Goal: Information Seeking & Learning: Learn about a topic

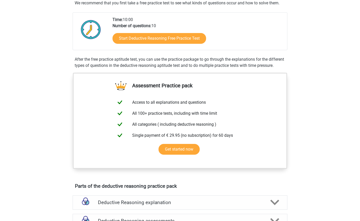
scroll to position [133, 0]
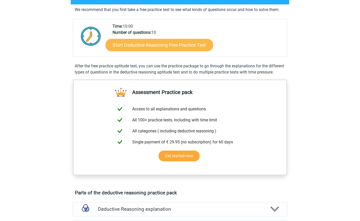
click at [197, 46] on link "Start Deductive Reasoning Free Practice Test" at bounding box center [160, 45] width 108 height 12
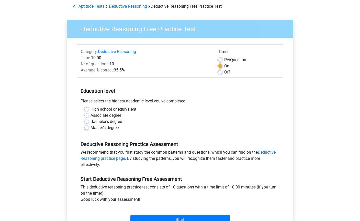
scroll to position [23, 0]
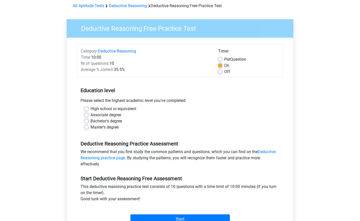
click at [91, 109] on label "High school or equivalent" at bounding box center [114, 109] width 46 height 6
click at [85, 109] on input "High school or equivalent" at bounding box center [86, 108] width 4 height 5
radio input "true"
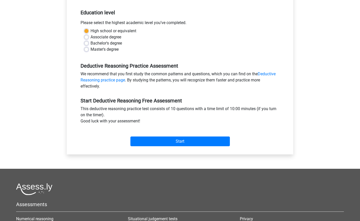
scroll to position [101, 0]
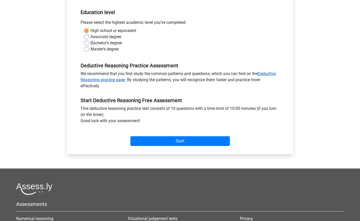
click at [269, 74] on link "Deductive Reasoning practice page" at bounding box center [178, 76] width 195 height 11
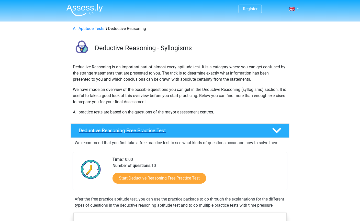
click at [104, 132] on h4 "Deductive Reasoning Free Practice Test" at bounding box center [171, 130] width 185 height 6
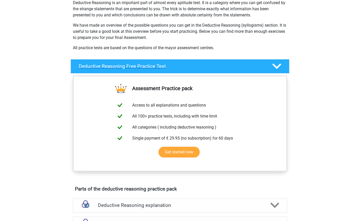
click at [281, 68] on icon at bounding box center [277, 66] width 9 height 9
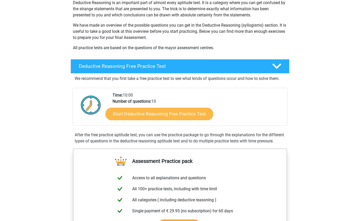
click at [204, 112] on link "Start Deductive Reasoning Free Practice Test" at bounding box center [160, 113] width 108 height 12
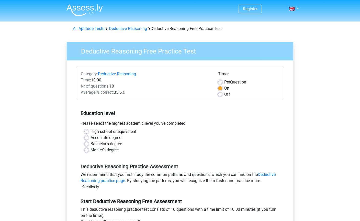
click at [91, 132] on label "High school or equivalent" at bounding box center [114, 131] width 46 height 6
click at [87, 132] on input "High school or equivalent" at bounding box center [86, 130] width 4 height 5
radio input "true"
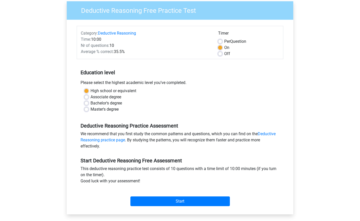
scroll to position [40, 0]
click at [200, 201] on input "Start" at bounding box center [181, 202] width 100 height 10
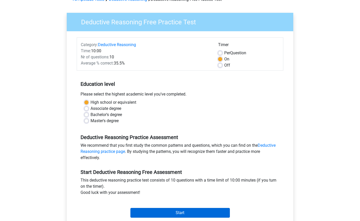
scroll to position [36, 0]
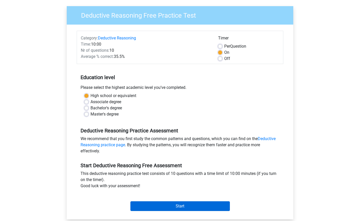
click at [205, 209] on input "Start" at bounding box center [181, 206] width 100 height 10
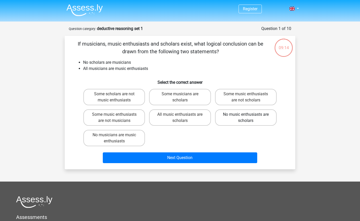
click at [260, 123] on label "No music enthusiasts are scholars" at bounding box center [246, 117] width 62 height 16
click at [249, 118] on input "No music enthusiasts are scholars" at bounding box center [247, 115] width 3 height 3
radio input "true"
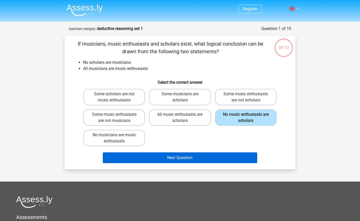
click at [243, 157] on button "Next Question" at bounding box center [180, 157] width 155 height 11
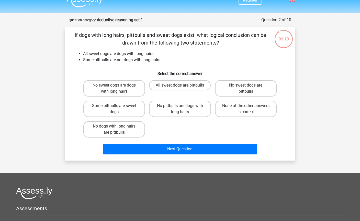
scroll to position [9, 0]
click at [90, 110] on label "Some pittbulls are sweet dogs" at bounding box center [114, 109] width 62 height 16
click at [114, 109] on input "Some pittbulls are sweet dogs" at bounding box center [115, 107] width 3 height 3
radio input "true"
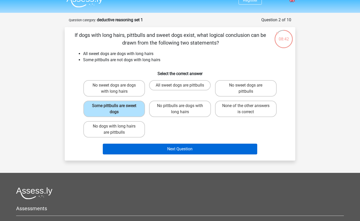
click at [212, 150] on button "Next Question" at bounding box center [180, 149] width 155 height 11
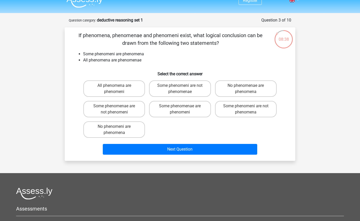
scroll to position [4, 0]
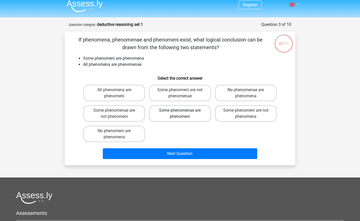
click at [205, 115] on label "Some phenomenae are phenomeni" at bounding box center [180, 113] width 62 height 16
click at [183, 114] on input "Some phenomenae are phenomeni" at bounding box center [181, 111] width 3 height 3
radio input "true"
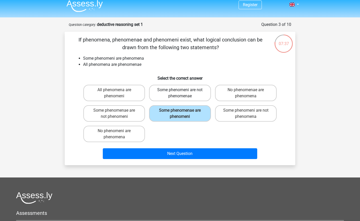
click at [205, 96] on label "Some phenomeni are not phenomenae" at bounding box center [180, 93] width 62 height 16
click at [183, 93] on input "Some phenomeni are not phenomenae" at bounding box center [181, 91] width 3 height 3
radio input "true"
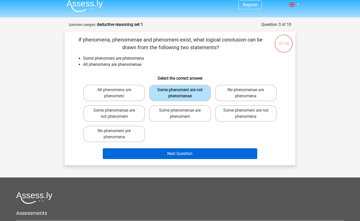
click at [200, 155] on button "Next Question" at bounding box center [180, 153] width 155 height 11
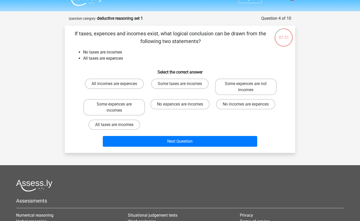
scroll to position [0, 0]
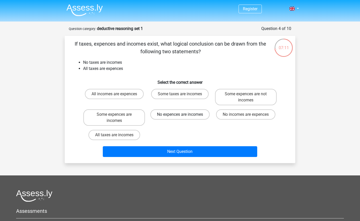
click at [201, 118] on label "No expences are incomes" at bounding box center [179, 114] width 59 height 10
click at [183, 118] on input "No expences are incomes" at bounding box center [181, 115] width 3 height 3
radio input "true"
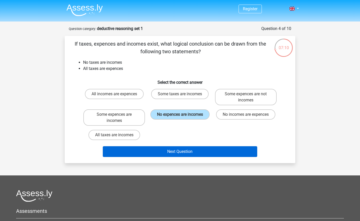
click at [201, 153] on button "Next Question" at bounding box center [180, 151] width 155 height 11
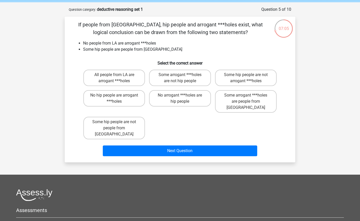
scroll to position [19, 0]
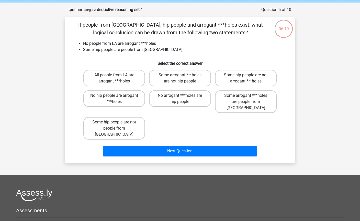
click at [262, 82] on label "Some hip people are not arrogant ***holes" at bounding box center [246, 78] width 62 height 16
click at [249, 78] on input "Some hip people are not arrogant ***holes" at bounding box center [247, 76] width 3 height 3
radio input "true"
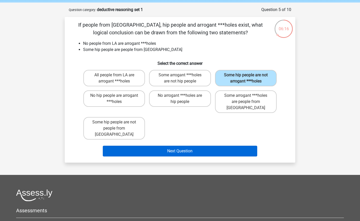
click at [237, 146] on button "Next Question" at bounding box center [180, 151] width 155 height 11
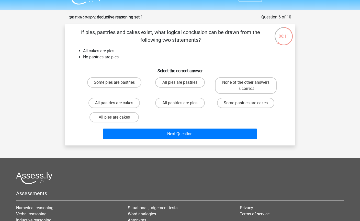
scroll to position [12, 0]
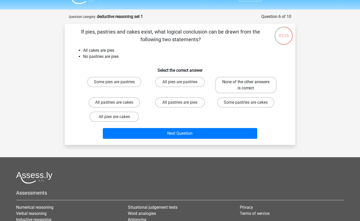
click at [270, 85] on label "None of the other answers is correct" at bounding box center [246, 85] width 62 height 16
click at [249, 85] on input "None of the other answers is correct" at bounding box center [247, 83] width 3 height 3
radio input "true"
click at [255, 103] on label "Some pastries are cakes" at bounding box center [245, 102] width 57 height 10
click at [249, 103] on input "Some pastries are cakes" at bounding box center [247, 103] width 3 height 3
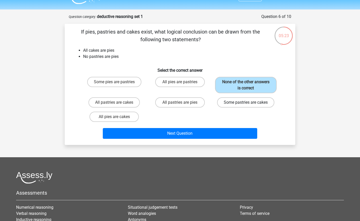
radio input "true"
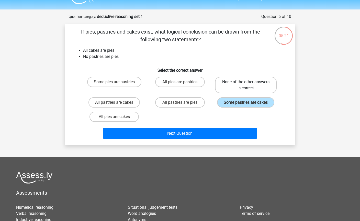
click at [261, 82] on label "None of the other answers is correct" at bounding box center [246, 85] width 62 height 16
click at [249, 82] on input "None of the other answers is correct" at bounding box center [247, 83] width 3 height 3
radio input "true"
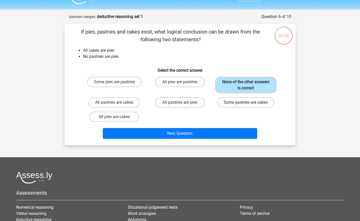
click at [268, 106] on label "Some pastries are cakes" at bounding box center [245, 102] width 57 height 10
click at [249, 106] on input "Some pastries are cakes" at bounding box center [247, 103] width 3 height 3
radio input "true"
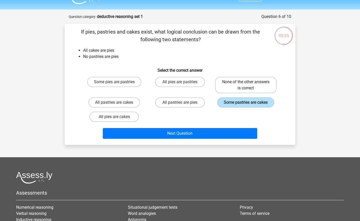
click at [266, 87] on label "None of the other answers is correct" at bounding box center [246, 85] width 62 height 16
click at [249, 85] on input "None of the other answers is correct" at bounding box center [247, 83] width 3 height 3
radio input "true"
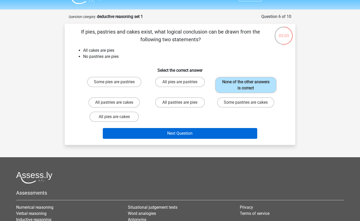
click at [249, 132] on button "Next Question" at bounding box center [180, 133] width 155 height 11
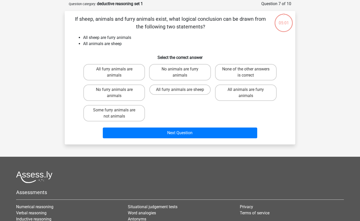
scroll to position [26, 0]
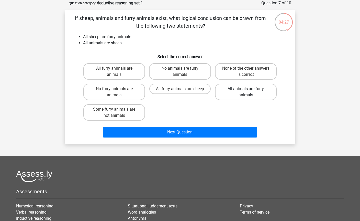
click at [266, 89] on label "All animals are furry animals" at bounding box center [246, 92] width 62 height 16
click at [249, 89] on input "All animals are furry animals" at bounding box center [247, 90] width 3 height 3
radio input "true"
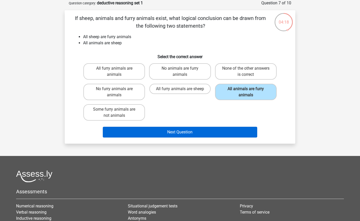
click at [233, 132] on button "Next Question" at bounding box center [180, 132] width 155 height 11
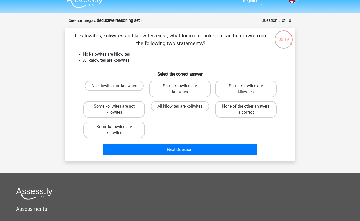
scroll to position [7, 0]
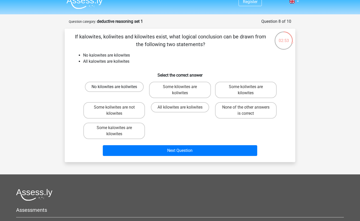
click at [137, 88] on label "No kilowites are koliwites" at bounding box center [114, 87] width 59 height 10
click at [118, 88] on input "No kilowites are koliwites" at bounding box center [115, 88] width 3 height 3
radio input "true"
click at [125, 115] on label "Some koliwites are not kilowites" at bounding box center [114, 110] width 62 height 16
click at [118, 111] on input "Some koliwites are not kilowites" at bounding box center [115, 108] width 3 height 3
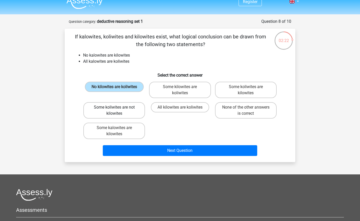
radio input "true"
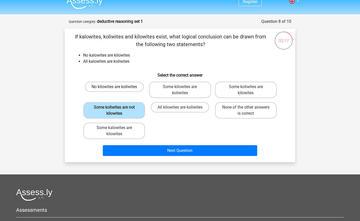
click at [138, 89] on label "No kilowites are koliwites" at bounding box center [114, 87] width 59 height 10
click at [118, 89] on input "No kilowites are koliwites" at bounding box center [115, 88] width 3 height 3
radio input "true"
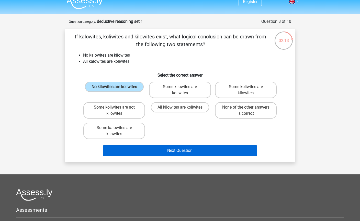
click at [169, 151] on button "Next Question" at bounding box center [180, 150] width 155 height 11
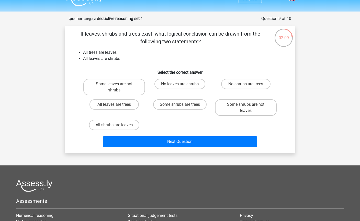
scroll to position [9, 0]
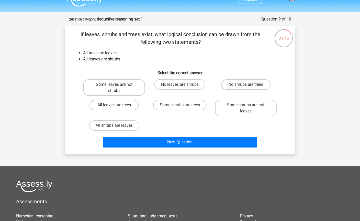
click at [133, 108] on label "All leaves are trees" at bounding box center [114, 105] width 49 height 10
click at [118, 108] on input "All leaves are trees" at bounding box center [115, 106] width 3 height 3
radio input "true"
click at [132, 129] on label "All shrubs are leaves" at bounding box center [114, 125] width 50 height 10
click at [118, 129] on input "All shrubs are leaves" at bounding box center [115, 126] width 3 height 3
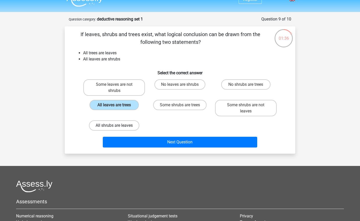
radio input "true"
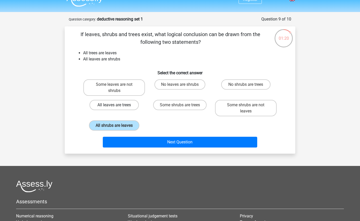
click at [129, 108] on label "All leaves are trees" at bounding box center [114, 105] width 49 height 10
click at [118, 108] on input "All leaves are trees" at bounding box center [115, 106] width 3 height 3
radio input "true"
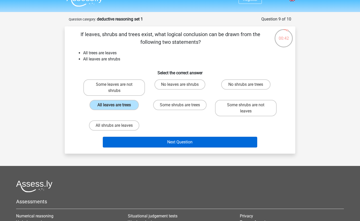
click at [178, 139] on button "Next Question" at bounding box center [180, 142] width 155 height 11
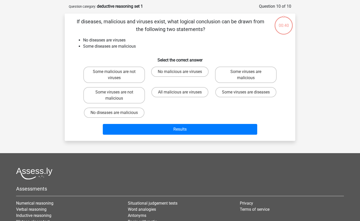
scroll to position [26, 0]
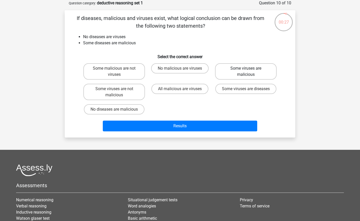
click at [259, 73] on label "Some viruses are malicious" at bounding box center [246, 71] width 62 height 16
click at [249, 72] on input "Some viruses are malicious" at bounding box center [247, 69] width 3 height 3
radio input "true"
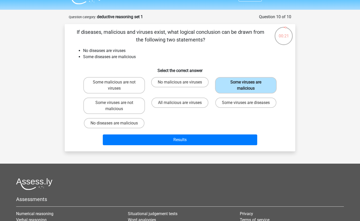
scroll to position [0, 0]
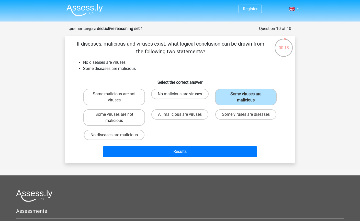
click at [203, 94] on label "No malicious are viruses" at bounding box center [180, 94] width 58 height 10
click at [183, 94] on input "No malicious are viruses" at bounding box center [181, 95] width 3 height 3
radio input "true"
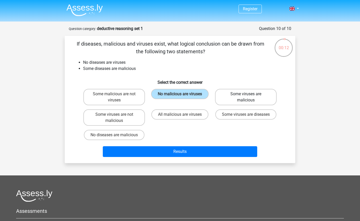
click at [235, 103] on label "Some viruses are malicious" at bounding box center [246, 97] width 62 height 16
click at [246, 97] on input "Some viruses are malicious" at bounding box center [247, 95] width 3 height 3
radio input "true"
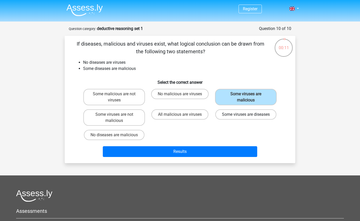
click at [227, 120] on label "Some viruses are diseases" at bounding box center [245, 114] width 61 height 10
click at [246, 118] on input "Some viruses are diseases" at bounding box center [247, 115] width 3 height 3
radio input "true"
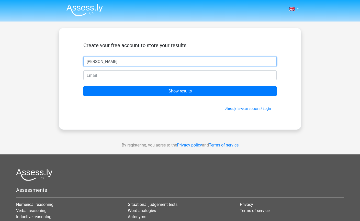
type input "[PERSON_NAME]"
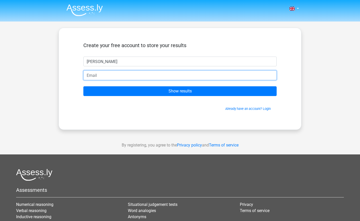
click at [229, 75] on input "email" at bounding box center [179, 75] width 193 height 10
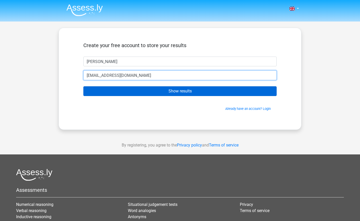
type input "[EMAIL_ADDRESS][DOMAIN_NAME]"
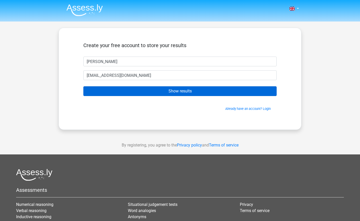
click at [249, 93] on input "Show results" at bounding box center [179, 91] width 193 height 10
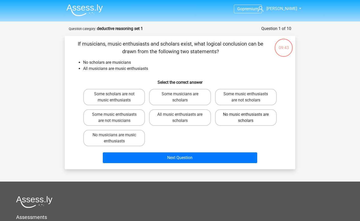
click at [235, 124] on label "No music enthusiasts are scholars" at bounding box center [246, 117] width 62 height 16
click at [246, 118] on input "No music enthusiasts are scholars" at bounding box center [247, 115] width 3 height 3
radio input "true"
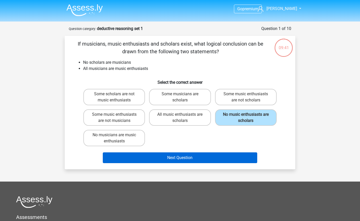
click at [226, 158] on button "Next Question" at bounding box center [180, 157] width 155 height 11
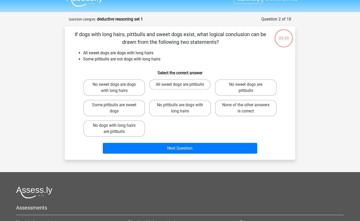
scroll to position [8, 0]
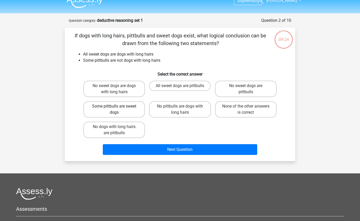
click at [128, 112] on label "Some pittbulls are sweet dogs" at bounding box center [114, 109] width 62 height 16
click at [118, 110] on input "Some pittbulls are sweet dogs" at bounding box center [115, 107] width 3 height 3
radio input "true"
click at [131, 96] on label "No sweet dogs are dogs with long hairs" at bounding box center [114, 89] width 62 height 16
click at [118, 89] on input "No sweet dogs are dogs with long hairs" at bounding box center [115, 87] width 3 height 3
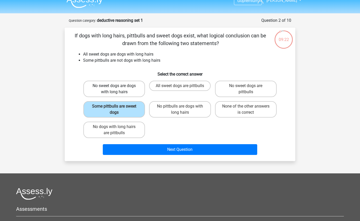
radio input "true"
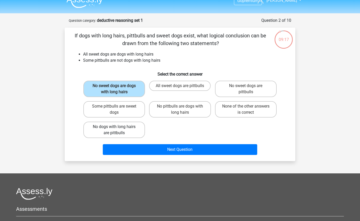
click at [125, 131] on label "No dogs with long hairs are pittbulls" at bounding box center [114, 130] width 62 height 16
click at [118, 130] on input "No dogs with long hairs are pittbulls" at bounding box center [115, 128] width 3 height 3
radio input "true"
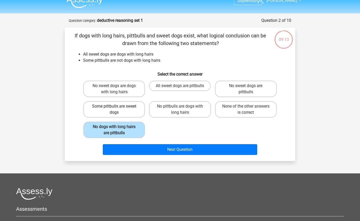
click at [130, 113] on label "Some pittbulls are sweet dogs" at bounding box center [114, 109] width 62 height 16
click at [118, 110] on input "Some pittbulls are sweet dogs" at bounding box center [115, 107] width 3 height 3
radio input "true"
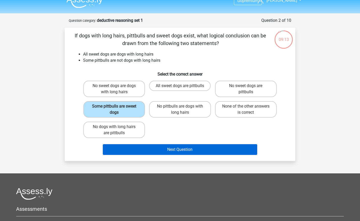
click at [137, 153] on button "Next Question" at bounding box center [180, 149] width 155 height 11
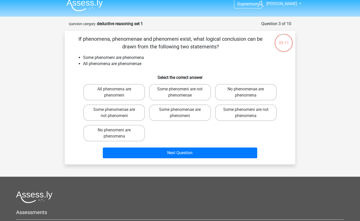
scroll to position [4, 0]
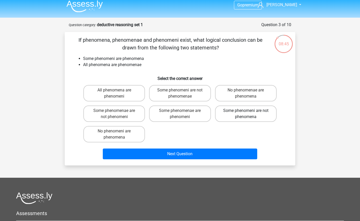
click at [230, 113] on label "Some phenomeni are not phenomena" at bounding box center [246, 113] width 62 height 16
click at [246, 113] on input "Some phenomeni are not phenomena" at bounding box center [247, 112] width 3 height 3
radio input "true"
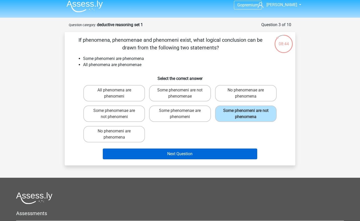
click at [220, 158] on button "Next Question" at bounding box center [180, 153] width 155 height 11
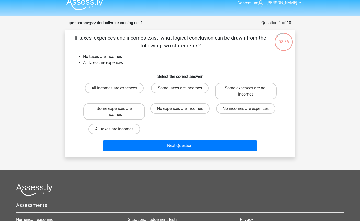
scroll to position [6, 0]
click at [176, 112] on label "No expences are incomes" at bounding box center [179, 109] width 59 height 10
click at [180, 112] on input "No expences are incomes" at bounding box center [181, 110] width 3 height 3
radio input "true"
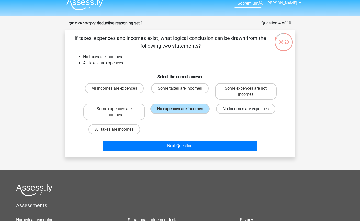
click at [257, 114] on label "No incomes are expences" at bounding box center [245, 109] width 59 height 10
click at [249, 112] on input "No incomes are expences" at bounding box center [247, 110] width 3 height 3
radio input "true"
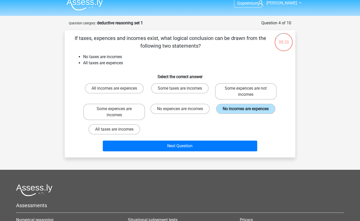
click at [257, 110] on label "No incomes are expences" at bounding box center [245, 109] width 59 height 10
click at [249, 110] on input "No incomes are expences" at bounding box center [247, 110] width 3 height 3
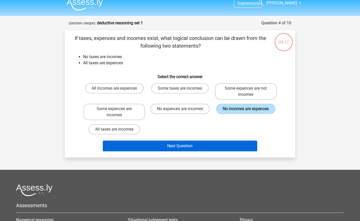
click at [168, 147] on button "Next Question" at bounding box center [180, 146] width 155 height 11
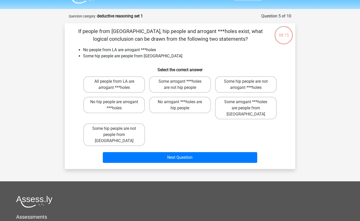
scroll to position [0, 0]
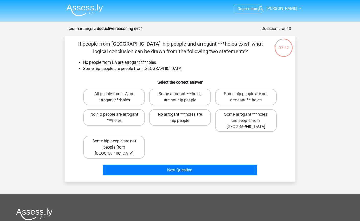
click at [171, 118] on label "No arrogant ***holes are hip people" at bounding box center [180, 117] width 62 height 16
click at [180, 118] on input "No arrogant ***holes are hip people" at bounding box center [181, 115] width 3 height 3
radio input "true"
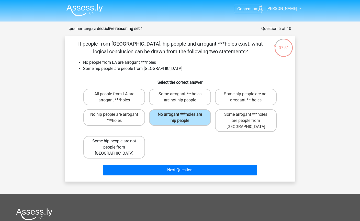
click at [136, 146] on label "Some hip people are not people from LA" at bounding box center [114, 147] width 62 height 23
click at [118, 144] on input "Some hip people are not people from LA" at bounding box center [115, 142] width 3 height 3
radio input "true"
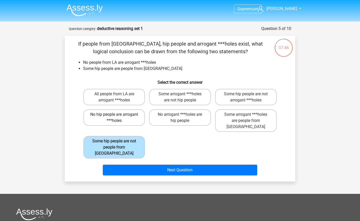
click at [139, 125] on label "No hip people are arrogant ***holes" at bounding box center [114, 117] width 62 height 16
click at [118, 118] on input "No hip people are arrogant ***holes" at bounding box center [115, 115] width 3 height 3
radio input "true"
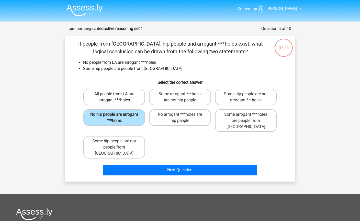
click at [141, 101] on label "All people from LA are arrogant ***holes" at bounding box center [114, 97] width 62 height 16
click at [118, 97] on input "All people from LA are arrogant ***holes" at bounding box center [115, 95] width 3 height 3
radio input "true"
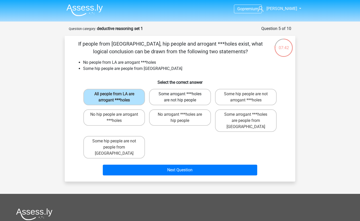
click at [170, 98] on label "Some arrogant ***holes are not hip people" at bounding box center [180, 97] width 62 height 16
click at [180, 97] on input "Some arrogant ***holes are not hip people" at bounding box center [181, 95] width 3 height 3
radio input "true"
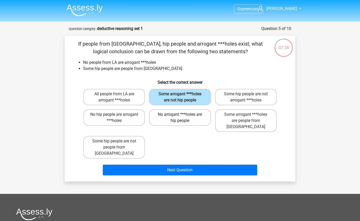
click at [174, 120] on label "No arrogant ***holes are hip people" at bounding box center [180, 117] width 62 height 16
click at [180, 118] on input "No arrogant ***holes are hip people" at bounding box center [181, 115] width 3 height 3
radio input "true"
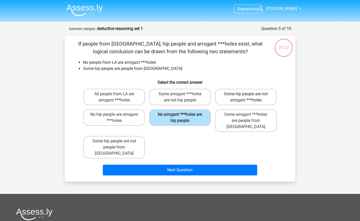
click at [260, 102] on label "Some hip people are not arrogant ***holes" at bounding box center [246, 97] width 62 height 16
click at [249, 97] on input "Some hip people are not arrogant ***holes" at bounding box center [247, 95] width 3 height 3
radio input "true"
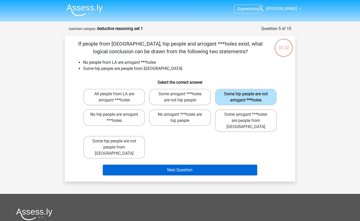
click at [167, 165] on button "Next Question" at bounding box center [180, 170] width 155 height 11
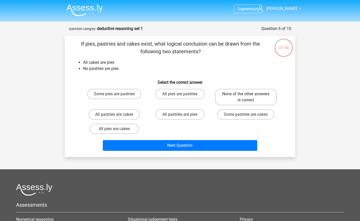
click at [246, 104] on label "None of the other answers is correct" at bounding box center [246, 97] width 62 height 16
click at [246, 97] on input "None of the other answers is correct" at bounding box center [247, 95] width 3 height 3
radio input "true"
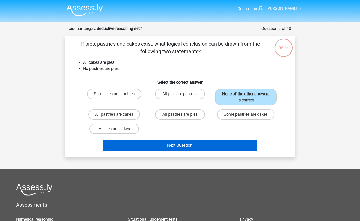
click at [203, 144] on button "Next Question" at bounding box center [180, 145] width 155 height 11
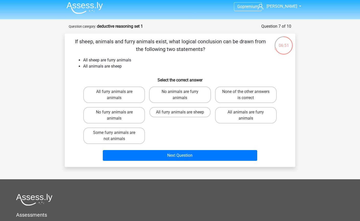
scroll to position [2, 0]
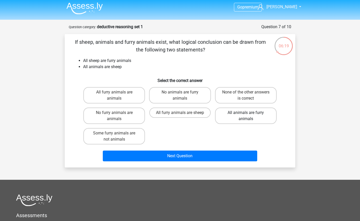
click at [240, 121] on label "All animals are furry animals" at bounding box center [246, 115] width 62 height 16
click at [246, 116] on input "All animals are furry animals" at bounding box center [247, 114] width 3 height 3
radio input "true"
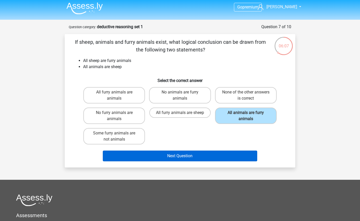
click at [216, 157] on button "Next Question" at bounding box center [180, 155] width 155 height 11
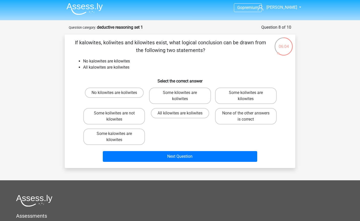
scroll to position [0, 0]
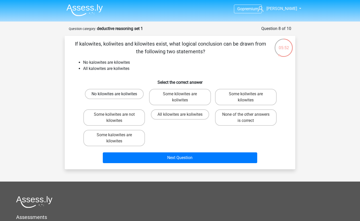
click at [131, 94] on label "No kilowites are koliwites" at bounding box center [114, 94] width 59 height 10
click at [118, 94] on input "No kilowites are koliwites" at bounding box center [115, 95] width 3 height 3
radio input "true"
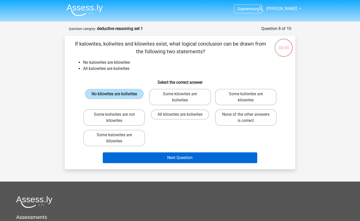
click at [181, 158] on button "Next Question" at bounding box center [180, 157] width 155 height 11
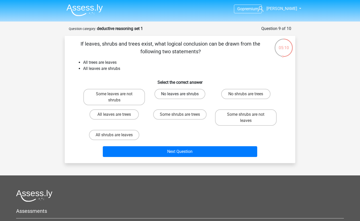
click at [191, 98] on label "No leaves are shrubs" at bounding box center [180, 94] width 51 height 10
click at [183, 97] on input "No leaves are shrubs" at bounding box center [181, 95] width 3 height 3
radio input "true"
click at [195, 114] on label "Some shrubs are trees" at bounding box center [179, 114] width 53 height 10
click at [183, 114] on input "Some shrubs are trees" at bounding box center [181, 115] width 3 height 3
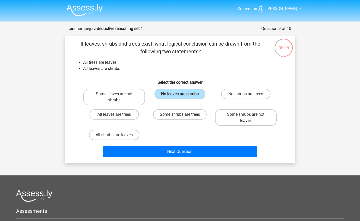
radio input "true"
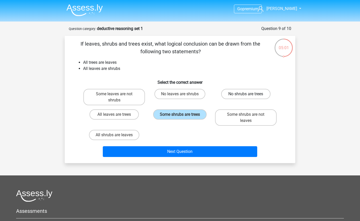
click at [261, 99] on label "No shrubs are trees" at bounding box center [245, 94] width 49 height 10
click at [249, 97] on input "No shrubs are trees" at bounding box center [247, 95] width 3 height 3
radio input "true"
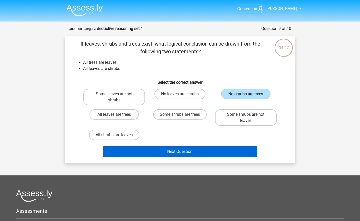
click at [177, 152] on button "Next Question" at bounding box center [180, 151] width 155 height 11
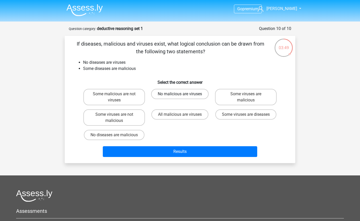
click at [202, 94] on label "No malicious are viruses" at bounding box center [180, 94] width 58 height 10
click at [183, 94] on input "No malicious are viruses" at bounding box center [181, 95] width 3 height 3
radio input "true"
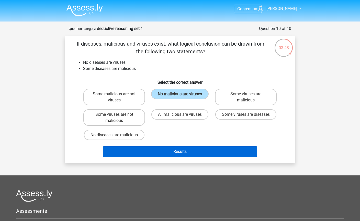
click at [211, 152] on button "Results" at bounding box center [180, 151] width 155 height 11
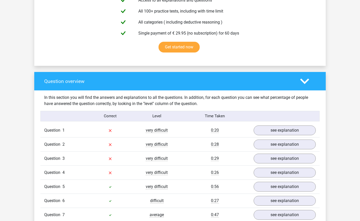
scroll to position [380, 0]
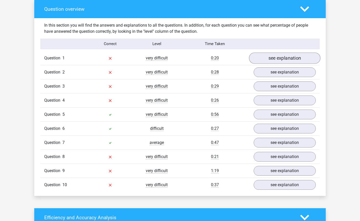
click at [311, 61] on link "see explanation" at bounding box center [284, 57] width 71 height 11
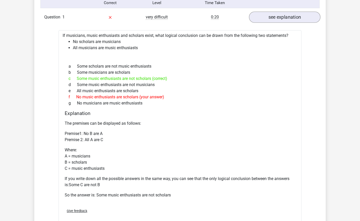
scroll to position [432, 0]
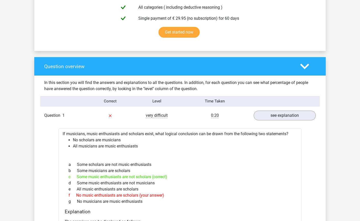
click at [314, 111] on div "see explanation" at bounding box center [285, 116] width 70 height 10
click at [312, 115] on link "see explanation" at bounding box center [284, 115] width 71 height 11
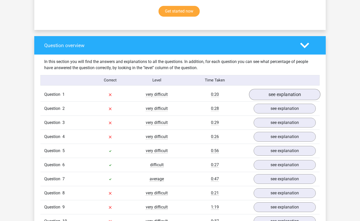
scroll to position [343, 0]
click at [312, 107] on link "see explanation" at bounding box center [284, 108] width 71 height 11
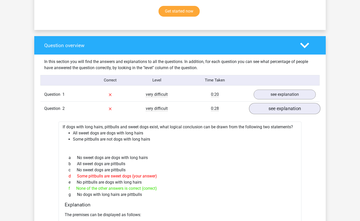
click at [309, 113] on link "see explanation" at bounding box center [284, 108] width 71 height 11
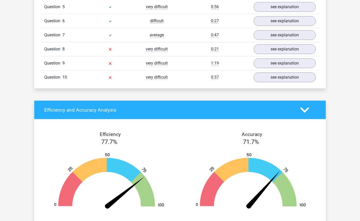
scroll to position [468, 0]
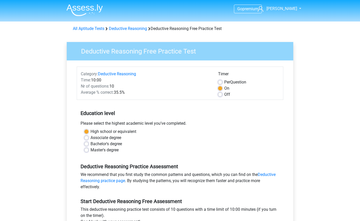
scroll to position [117, 0]
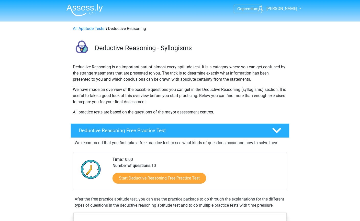
scroll to position [133, 0]
